Goal: Information Seeking & Learning: Learn about a topic

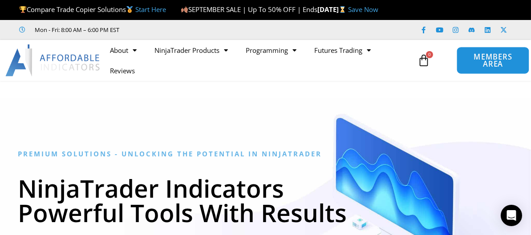
click at [478, 68] on span "MEMBERS AREA" at bounding box center [493, 60] width 52 height 15
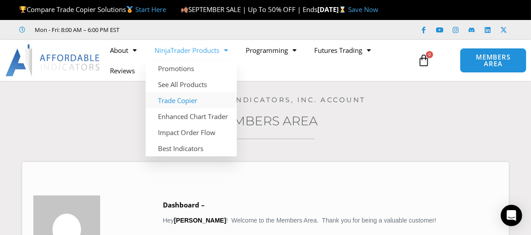
click at [184, 109] on link "Trade Copier" at bounding box center [190, 101] width 91 height 16
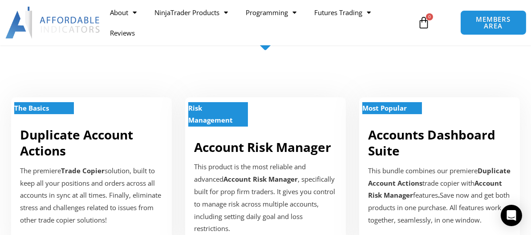
scroll to position [445, 0]
